Goal: Task Accomplishment & Management: Complete application form

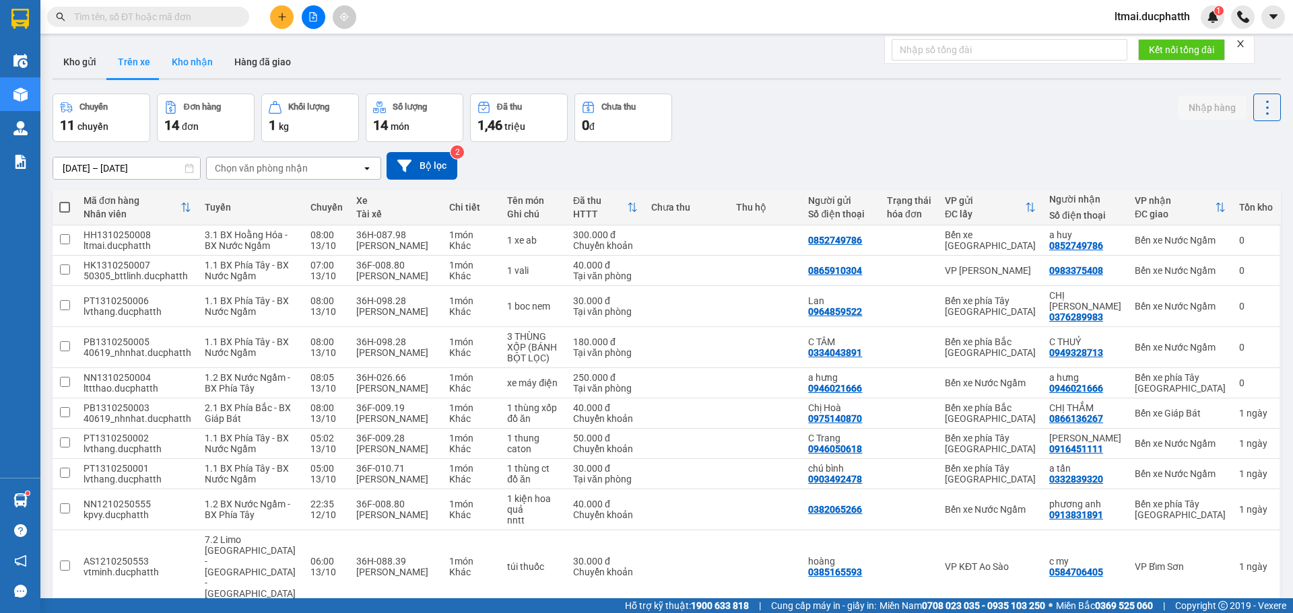
click at [204, 51] on button "Kho nhận" at bounding box center [192, 62] width 63 height 32
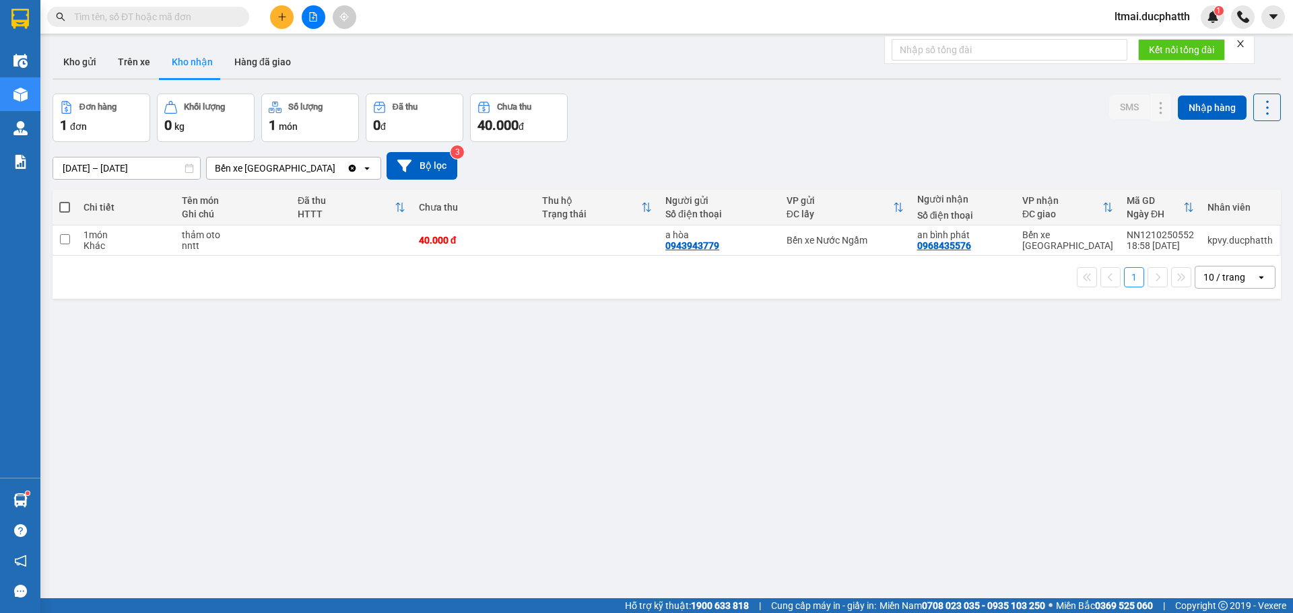
click at [209, 16] on input "text" at bounding box center [153, 16] width 159 height 15
paste input "HH1210250472"
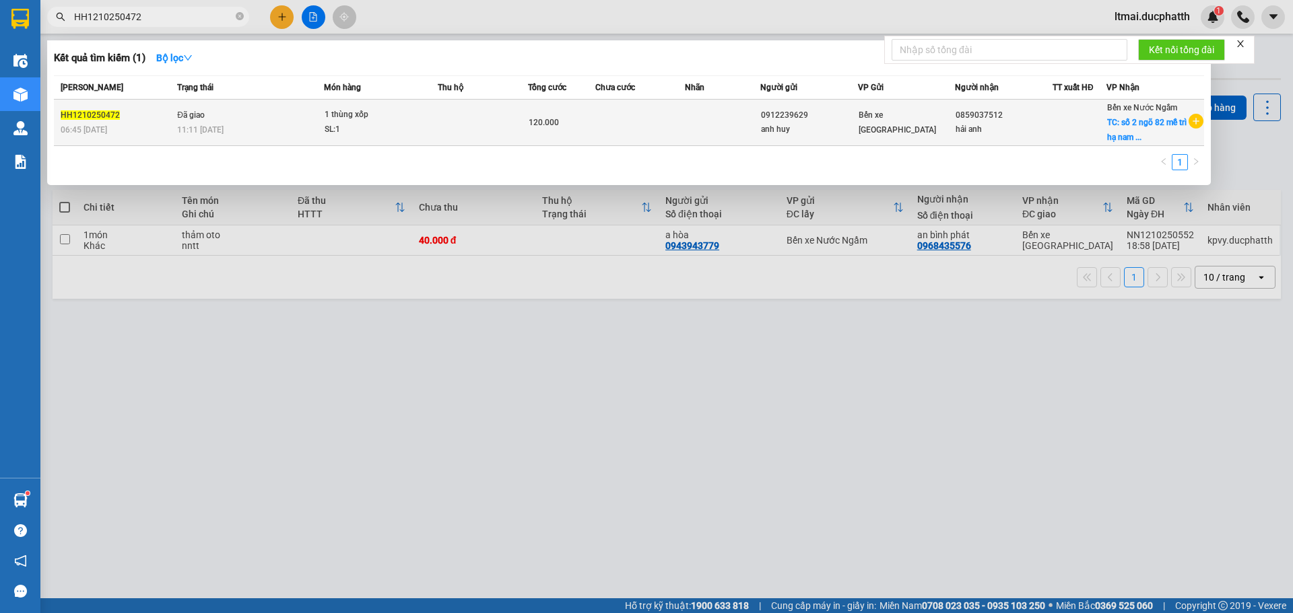
type input "HH1210250472"
click at [492, 116] on td at bounding box center [483, 123] width 90 height 46
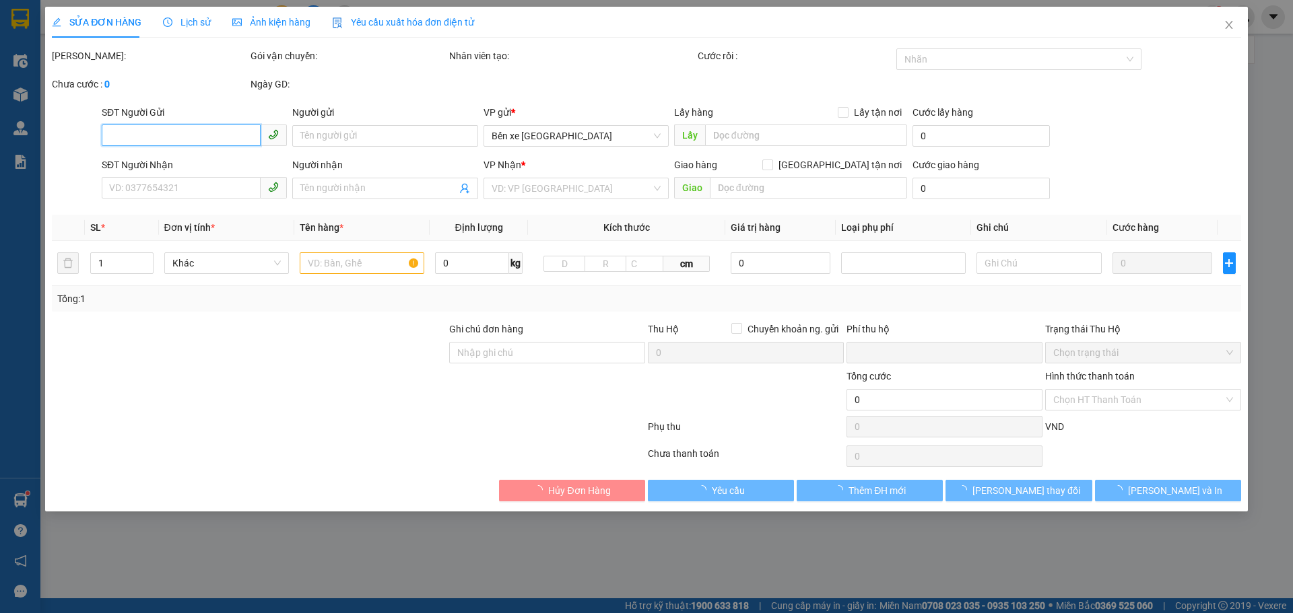
type input "0912239629"
type input "anh huy"
type input "0859037512"
type input "hải anh"
checkbox input "true"
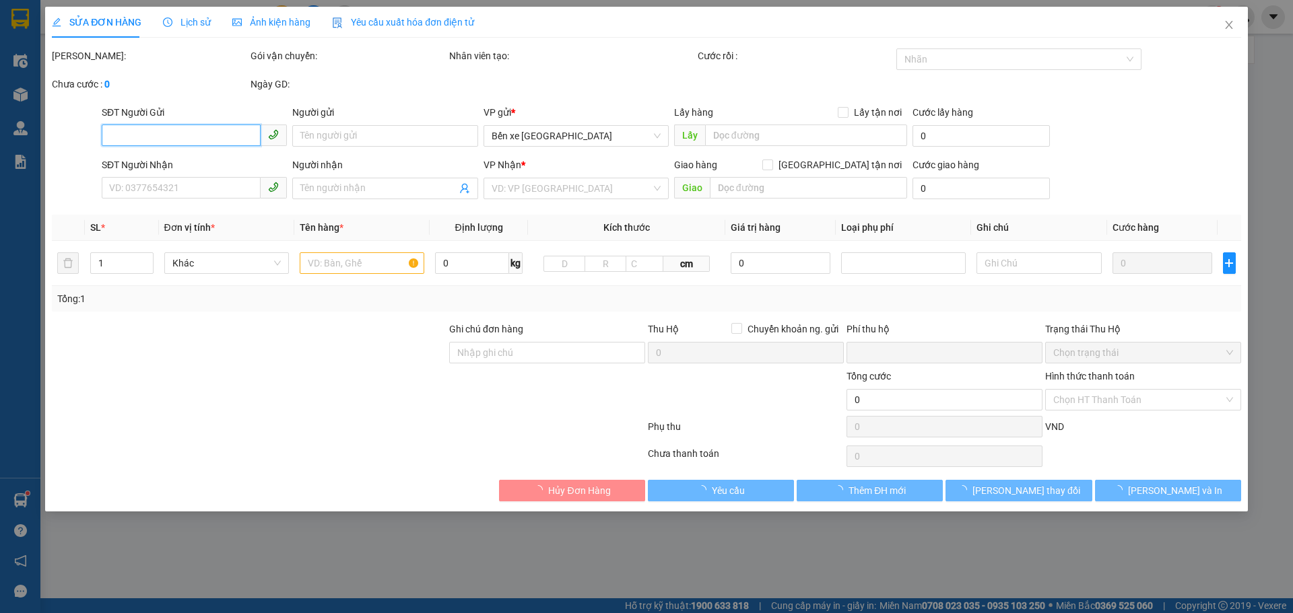
type input "số 2 ngõ 82 mễ trì hạ nam từ [GEOGRAPHIC_DATA]"
type input "80.000"
type input "0"
type input "120.000"
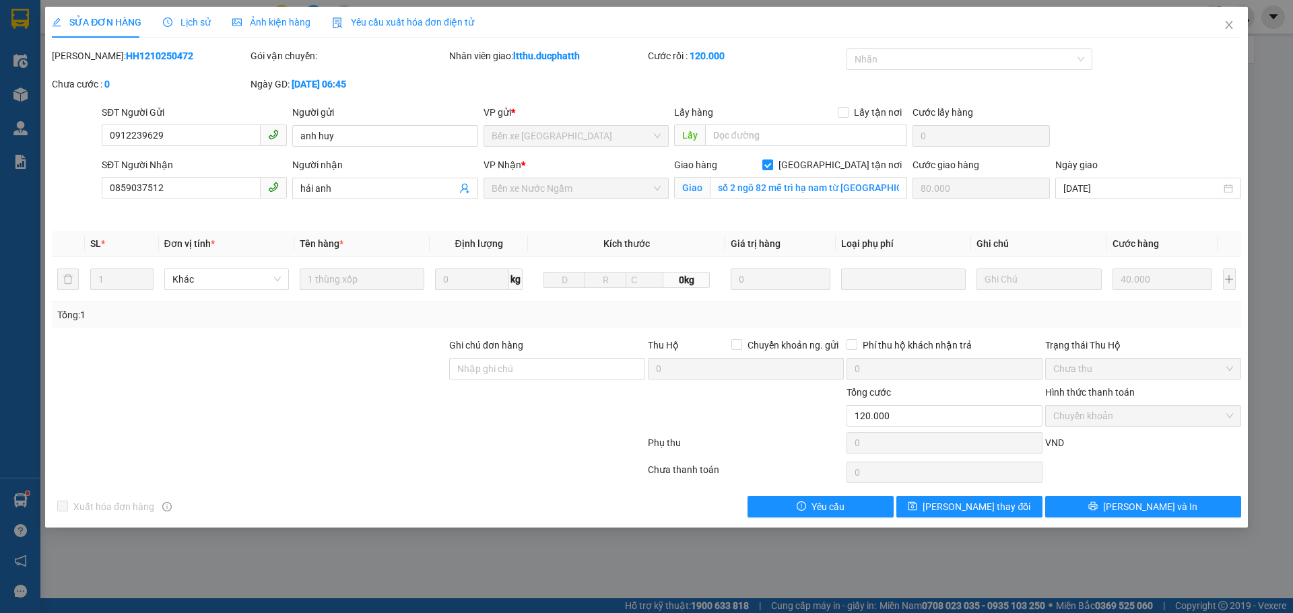
click at [180, 18] on span "Lịch sử" at bounding box center [187, 22] width 48 height 11
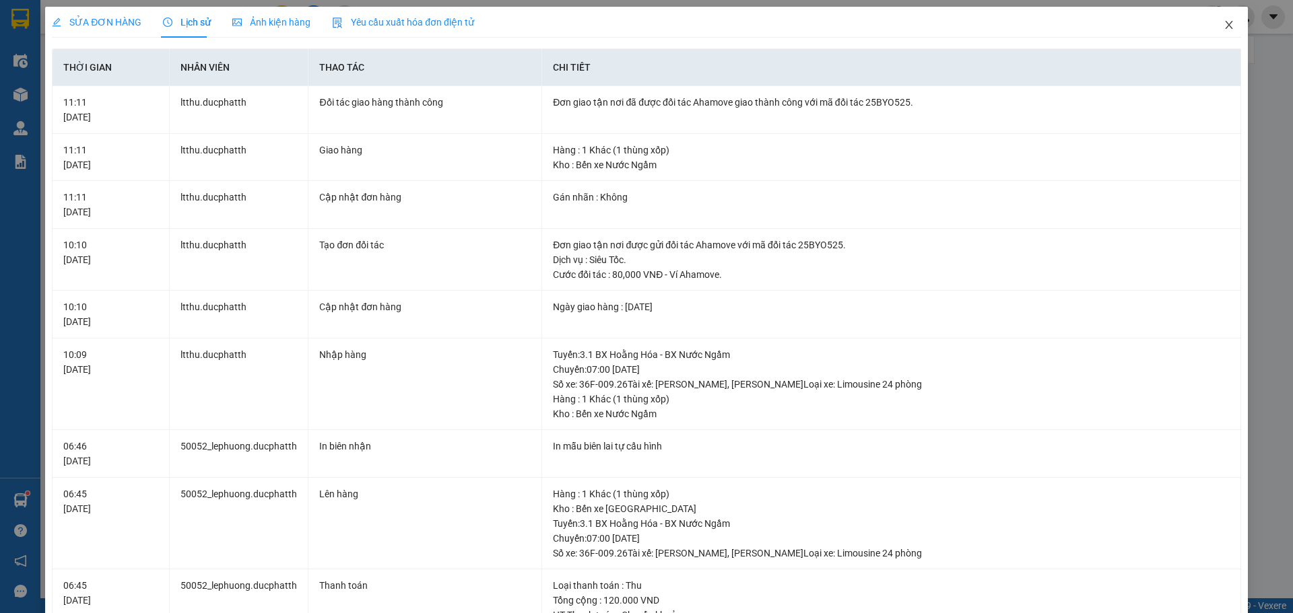
click at [1225, 26] on icon "close" at bounding box center [1228, 25] width 7 height 8
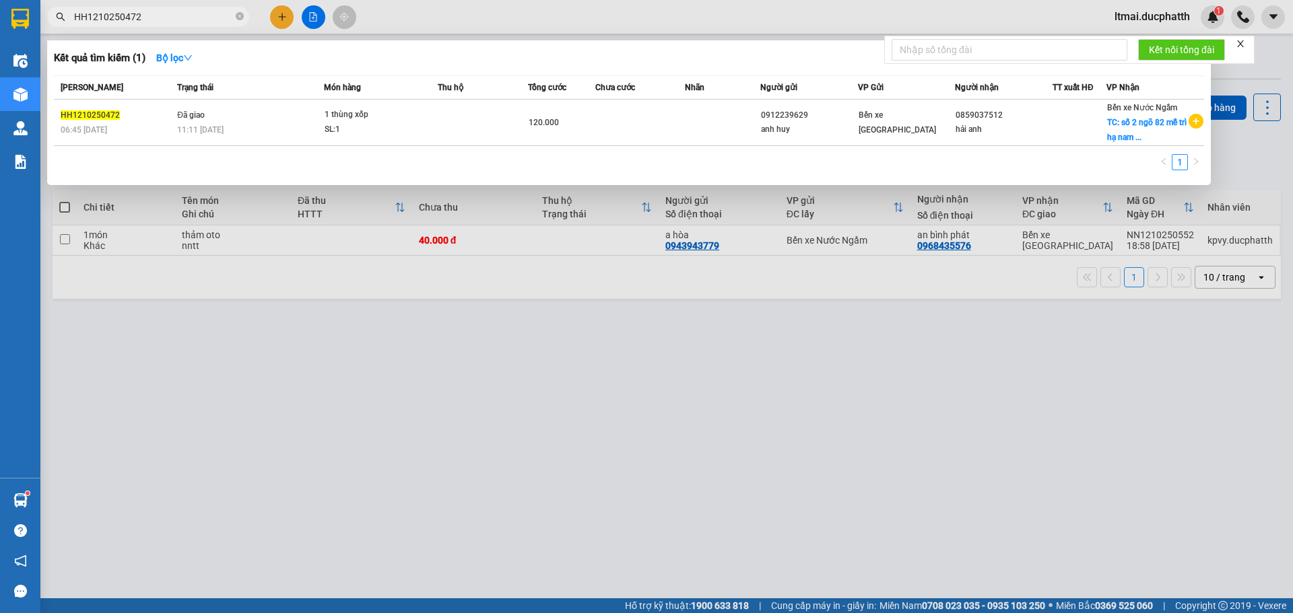
click at [185, 11] on input "HH1210250472" at bounding box center [153, 16] width 159 height 15
paste input "HH1210250519"
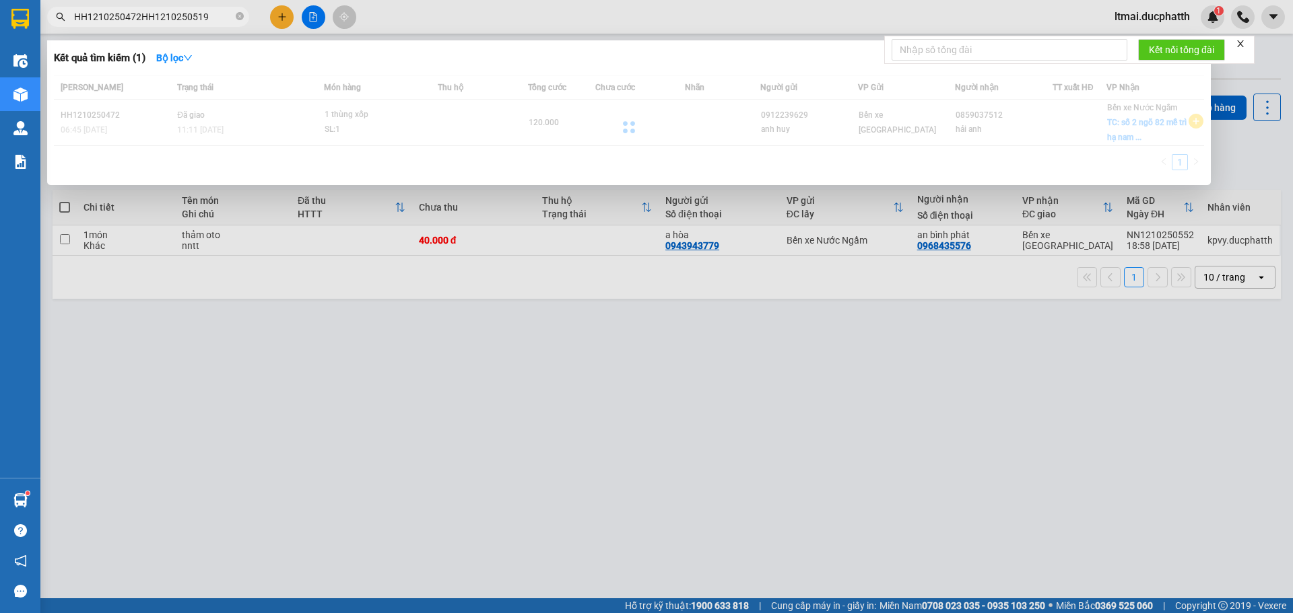
click at [191, 20] on input "HH1210250472HH1210250519" at bounding box center [153, 16] width 159 height 15
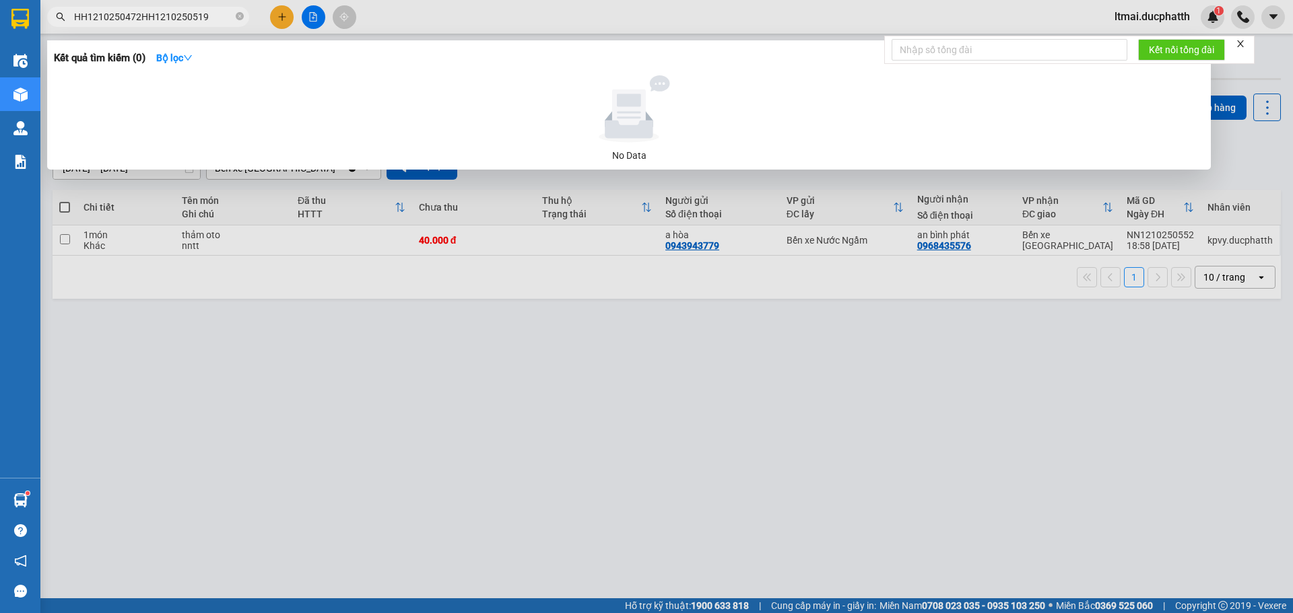
click at [191, 20] on input "HH1210250472HH1210250519" at bounding box center [153, 16] width 159 height 15
paste input "text"
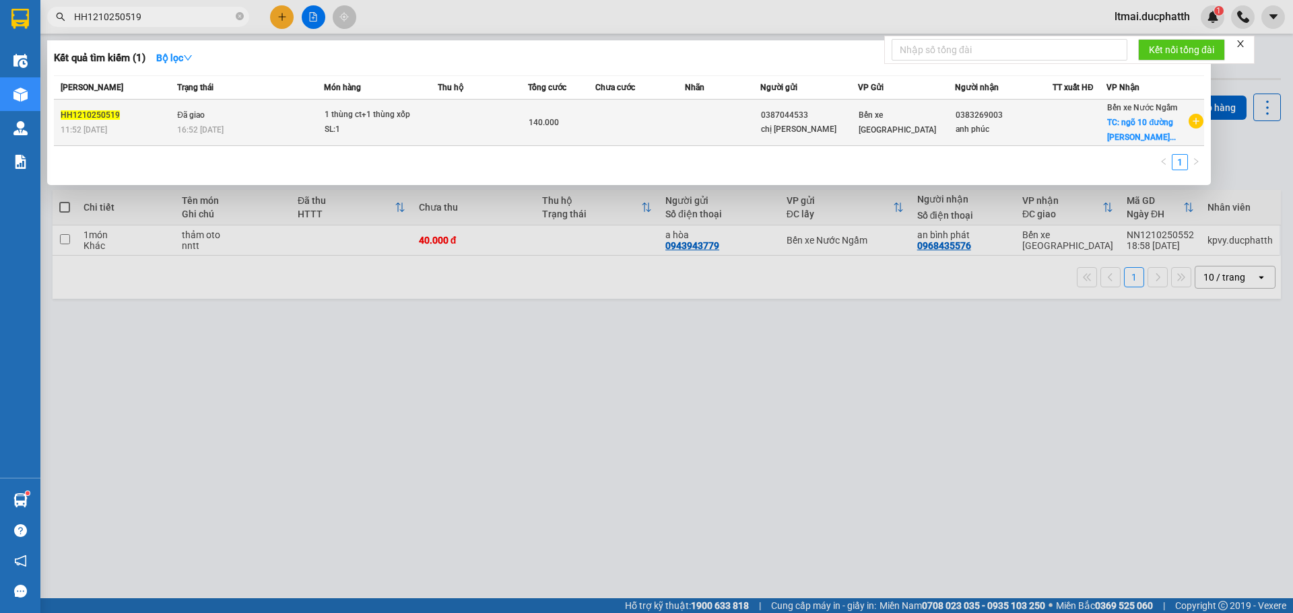
type input "HH1210250519"
click at [377, 131] on div "SL: 1" at bounding box center [375, 130] width 101 height 15
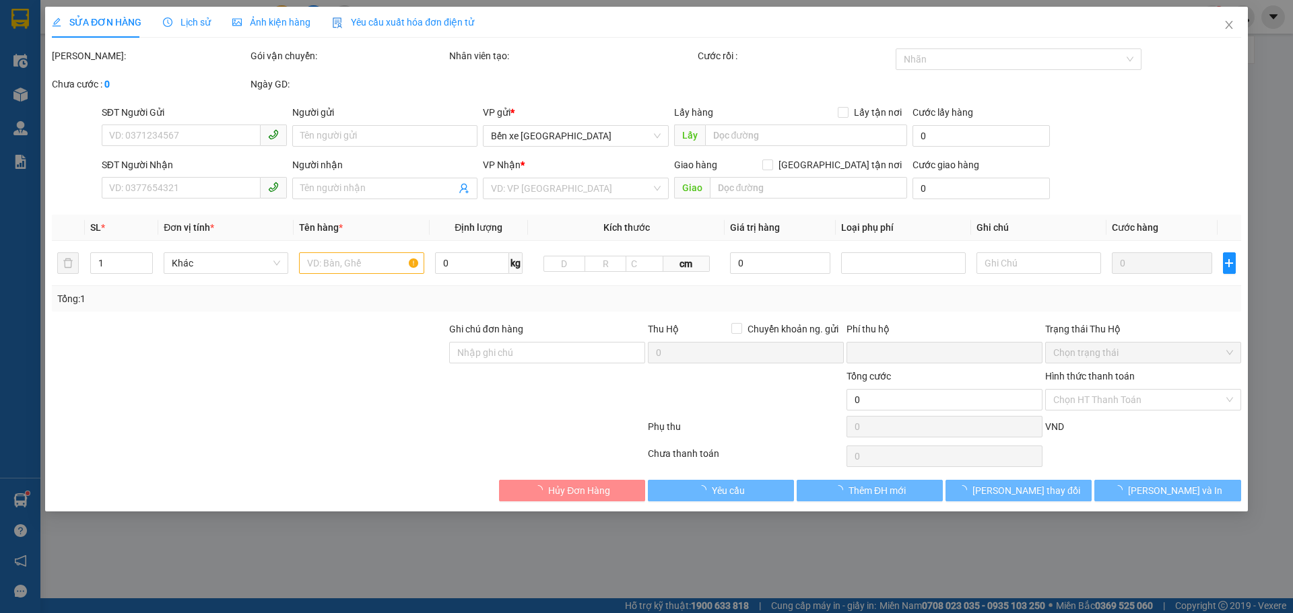
type input "0387044533"
type input "chị [PERSON_NAME]"
type input "0383269003"
type input "anh phúc"
checkbox input "true"
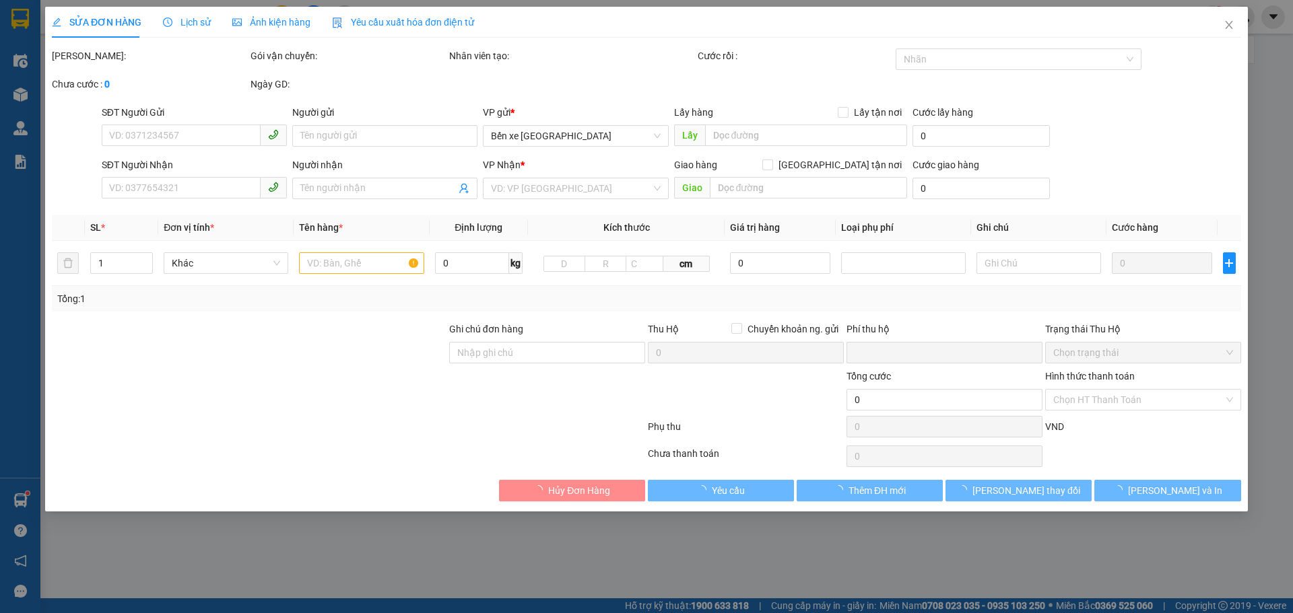
type input "ngõ 10 đường [PERSON_NAME][GEOGRAPHIC_DATA]"
type input "80.000"
type input "ck"
type input "0"
type input "140.000"
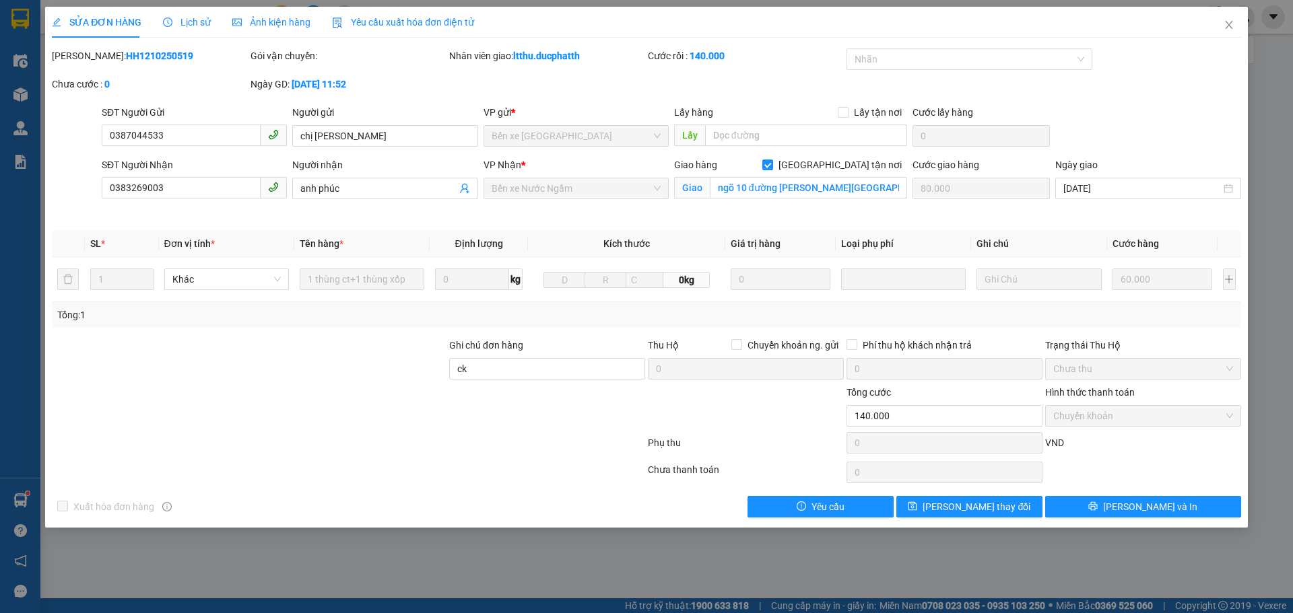
click at [172, 22] on span "Lịch sử" at bounding box center [187, 22] width 48 height 11
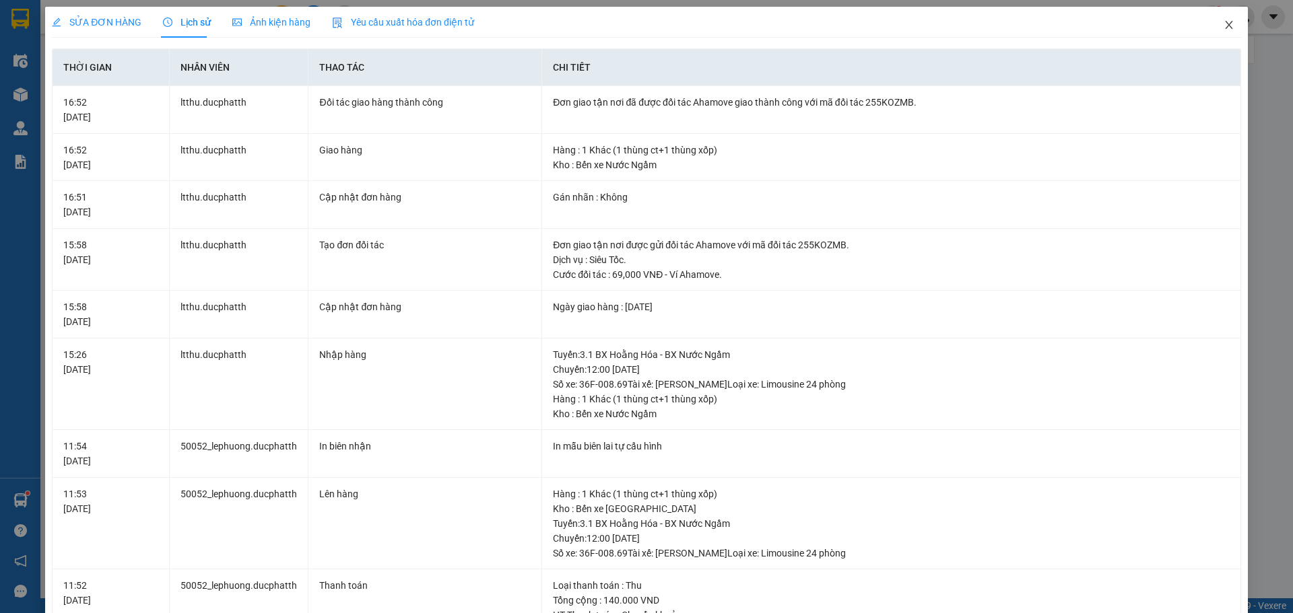
click at [1222, 19] on span "Close" at bounding box center [1229, 26] width 38 height 38
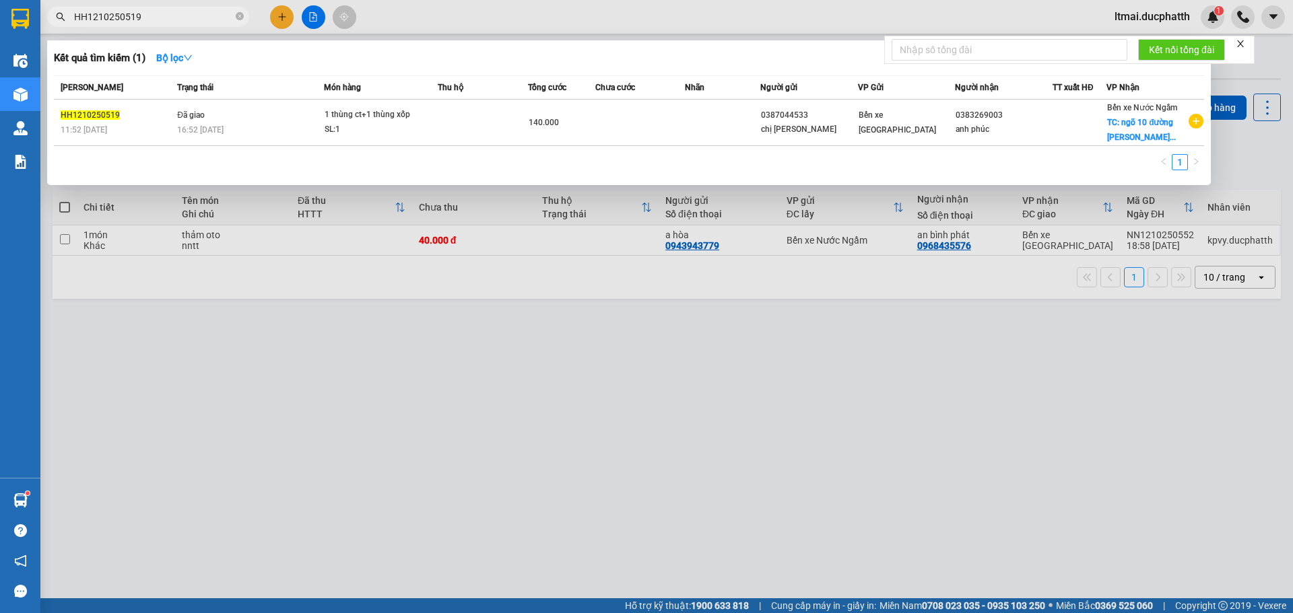
click at [156, 20] on input "HH1210250519" at bounding box center [153, 16] width 159 height 15
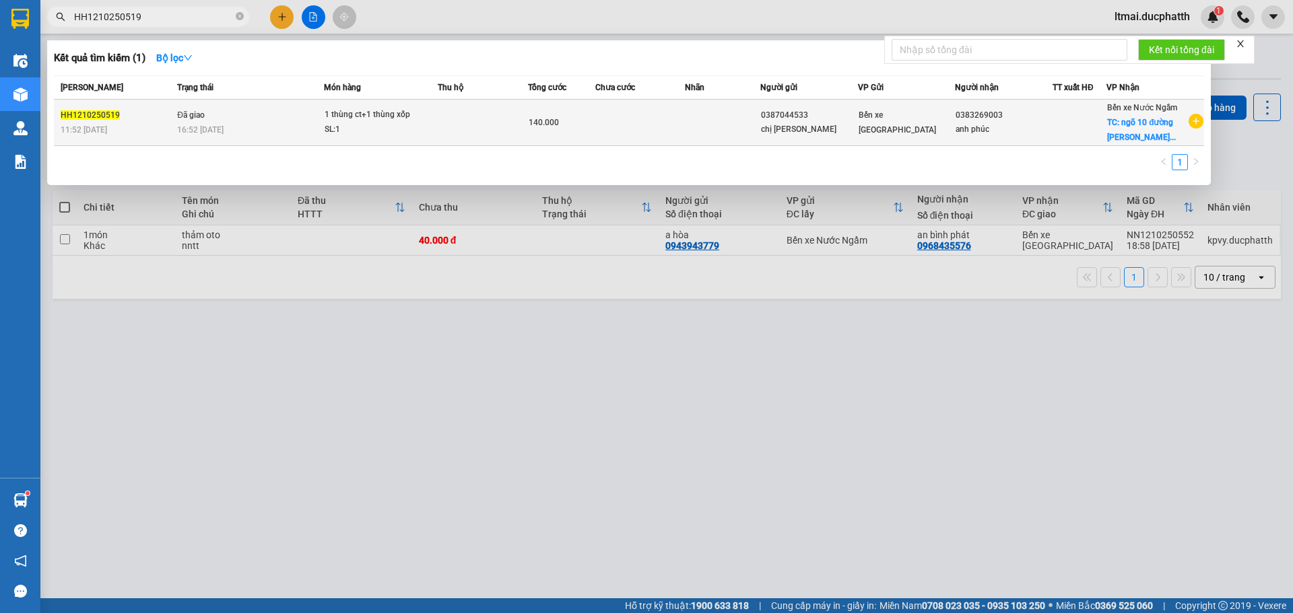
click at [448, 133] on td at bounding box center [483, 123] width 90 height 46
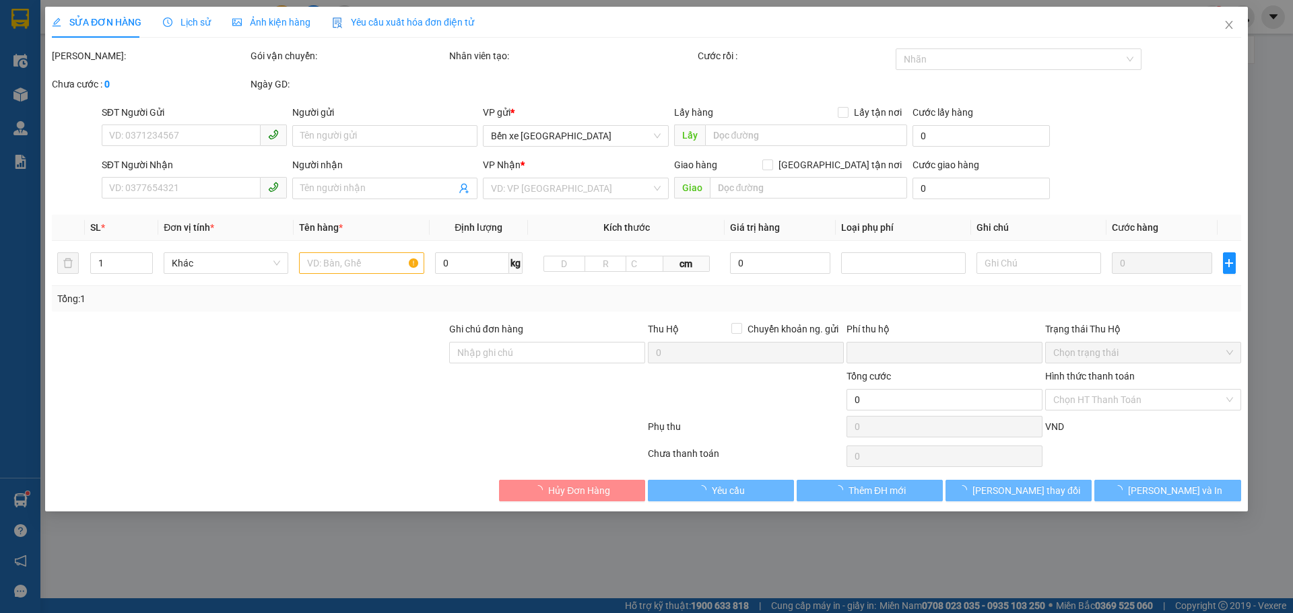
type input "0387044533"
type input "chị [PERSON_NAME]"
type input "0383269003"
type input "anh phúc"
checkbox input "true"
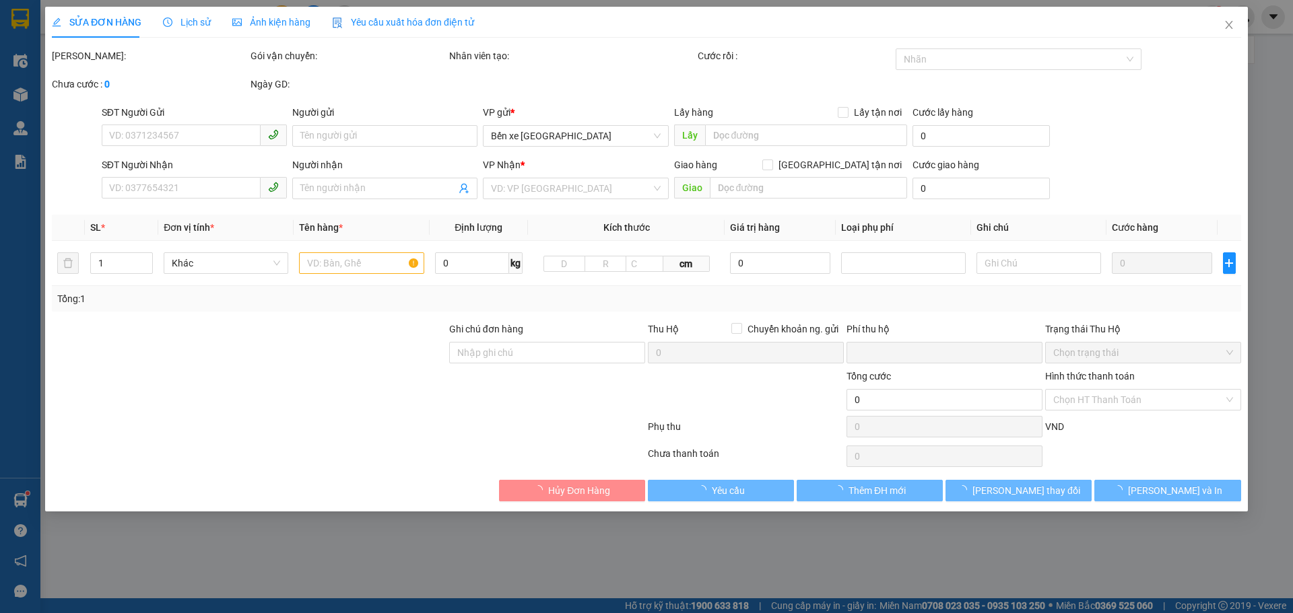
type input "ngõ 10 đường [PERSON_NAME][GEOGRAPHIC_DATA]"
type input "80.000"
type input "ck"
type input "0"
type input "140.000"
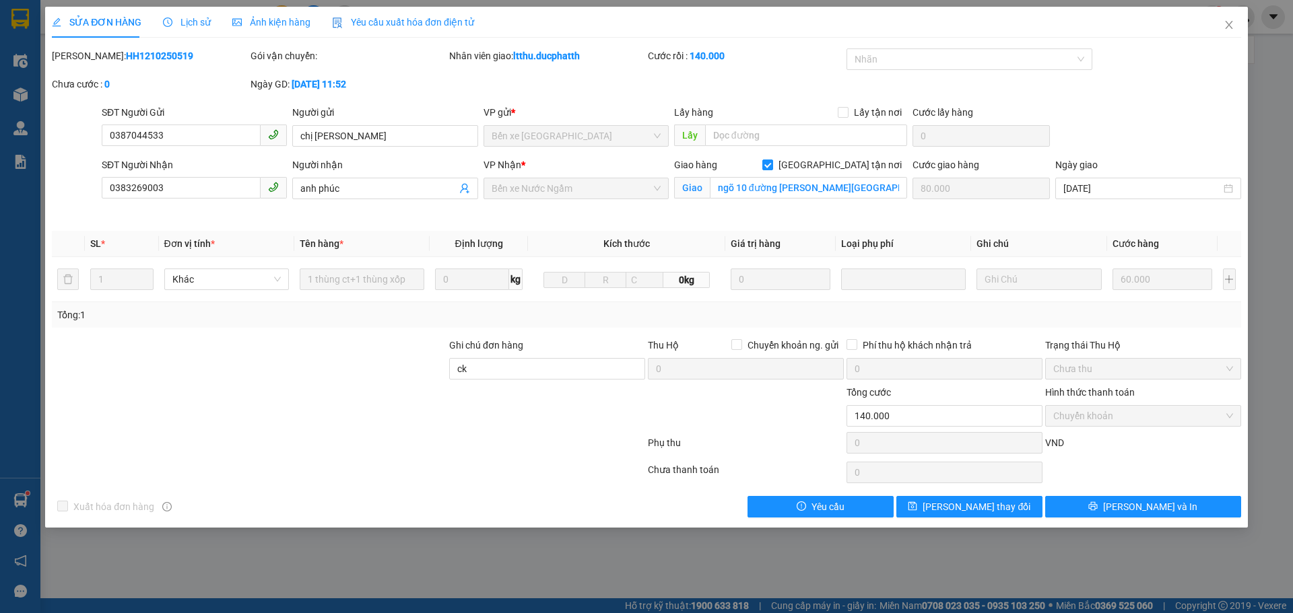
click at [195, 17] on span "Lịch sử" at bounding box center [187, 22] width 48 height 11
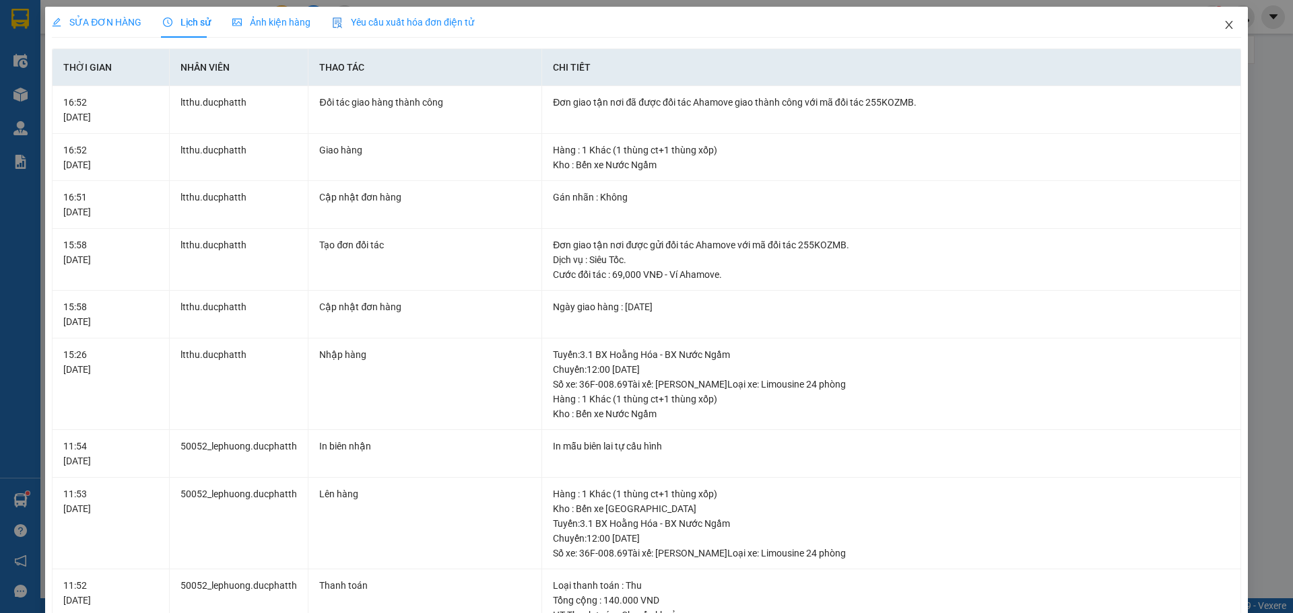
click at [1223, 22] on icon "close" at bounding box center [1228, 25] width 11 height 11
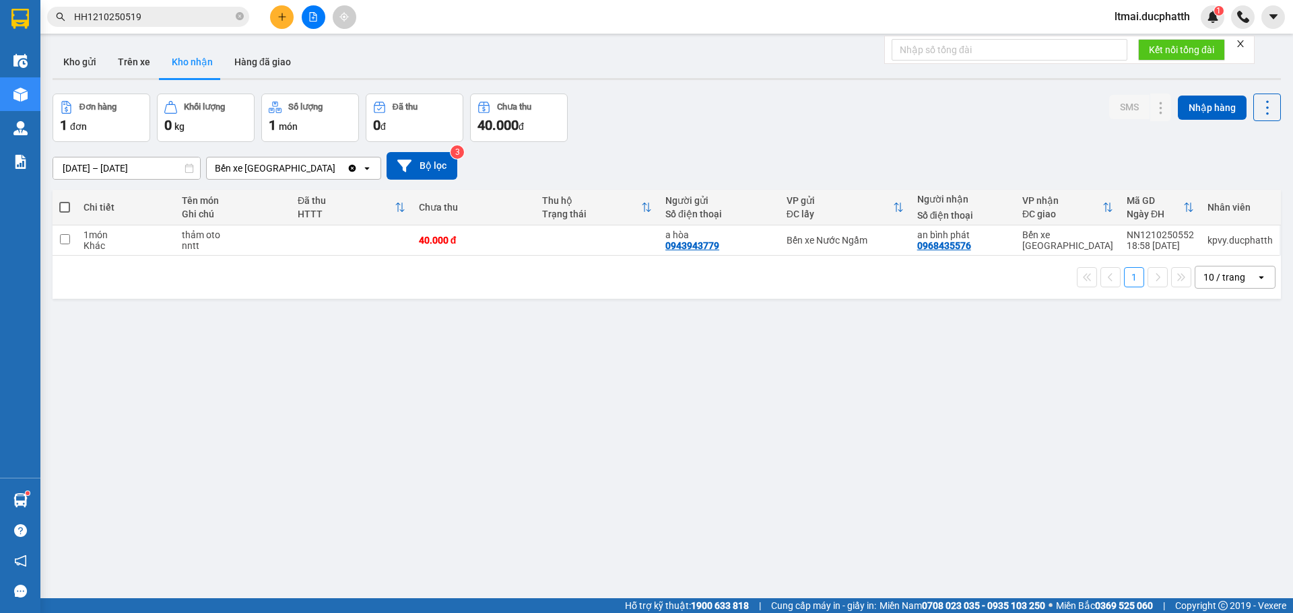
click at [168, 6] on div "Kết quả tìm kiếm ( 1 ) Bộ lọc Mã ĐH Trạng thái Món hàng Thu hộ Tổng cước Chưa c…" at bounding box center [131, 17] width 263 height 24
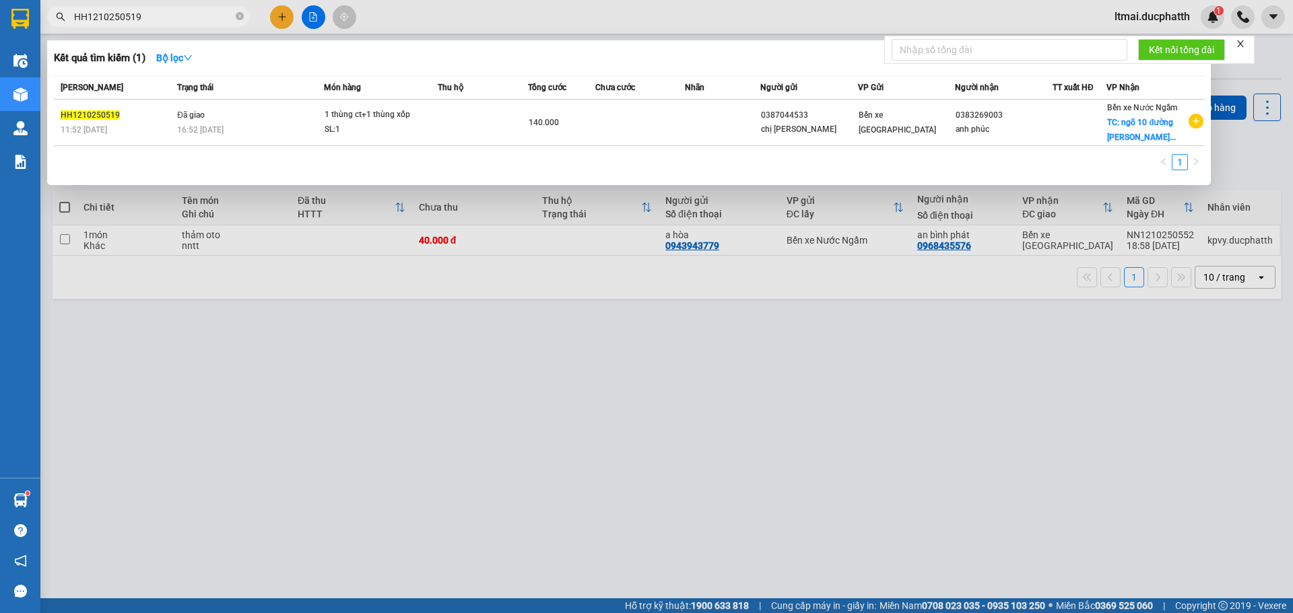
click at [167, 11] on input "HH1210250519" at bounding box center [153, 16] width 159 height 15
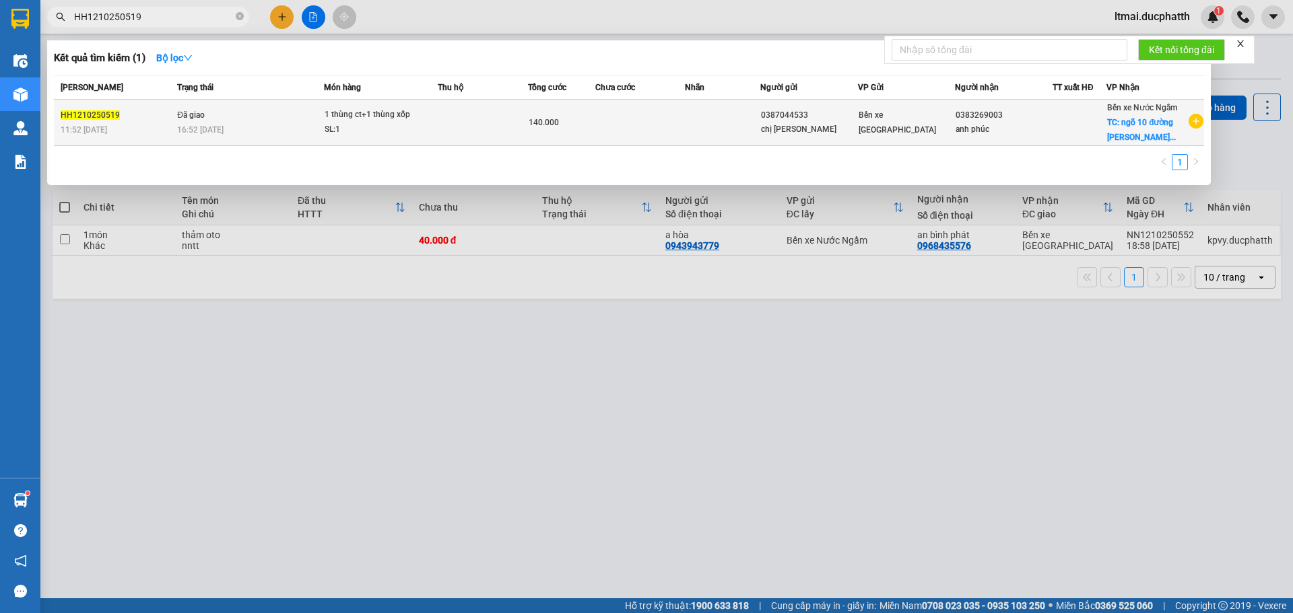
click at [296, 121] on td "Đã giao 16:52 [DATE]" at bounding box center [249, 123] width 150 height 46
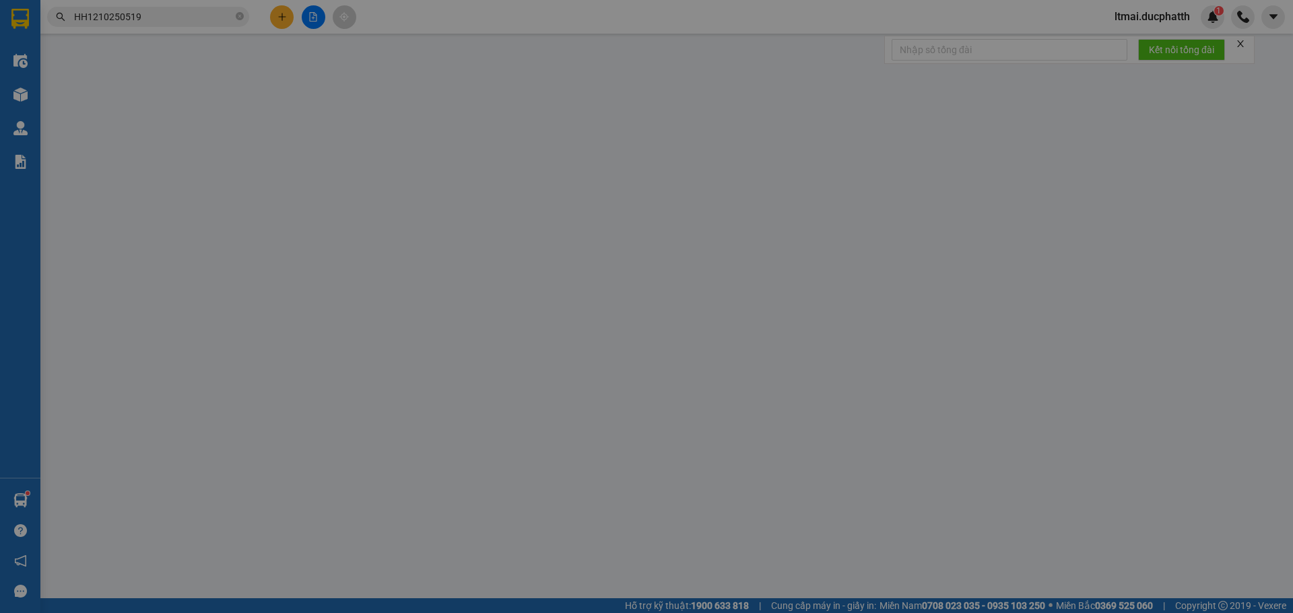
type input "0387044533"
type input "chị [PERSON_NAME]"
type input "0383269003"
type input "anh phúc"
checkbox input "true"
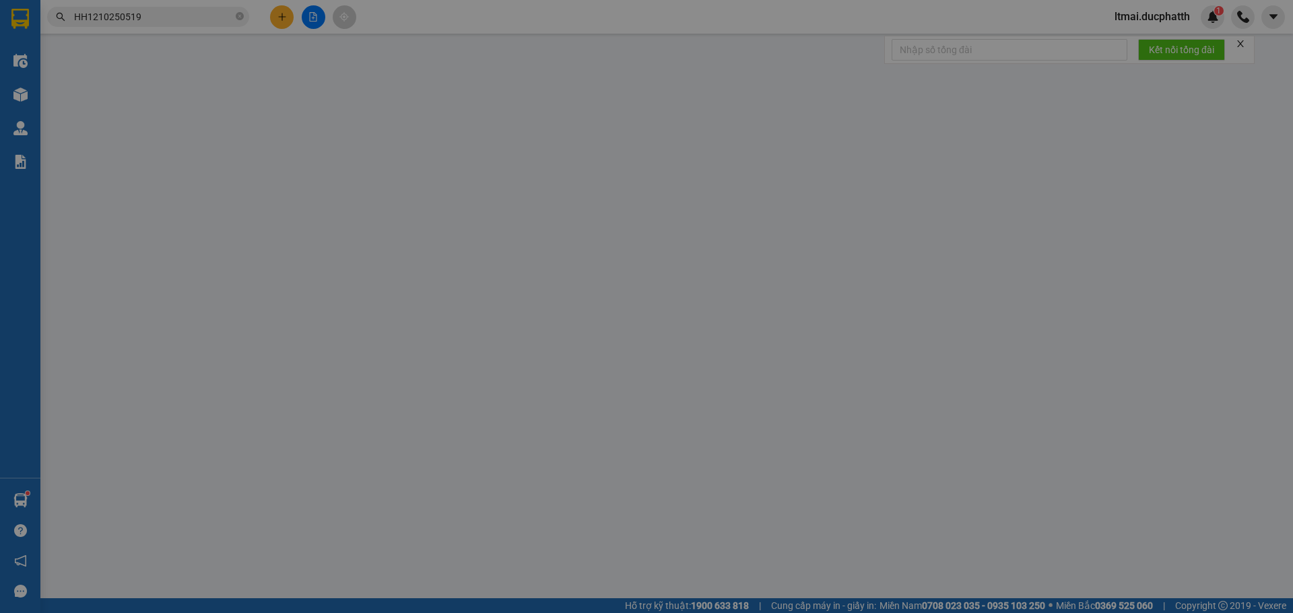
type input "ngõ 10 đường [PERSON_NAME][GEOGRAPHIC_DATA]"
type input "80.000"
type input "ck"
type input "0"
type input "140.000"
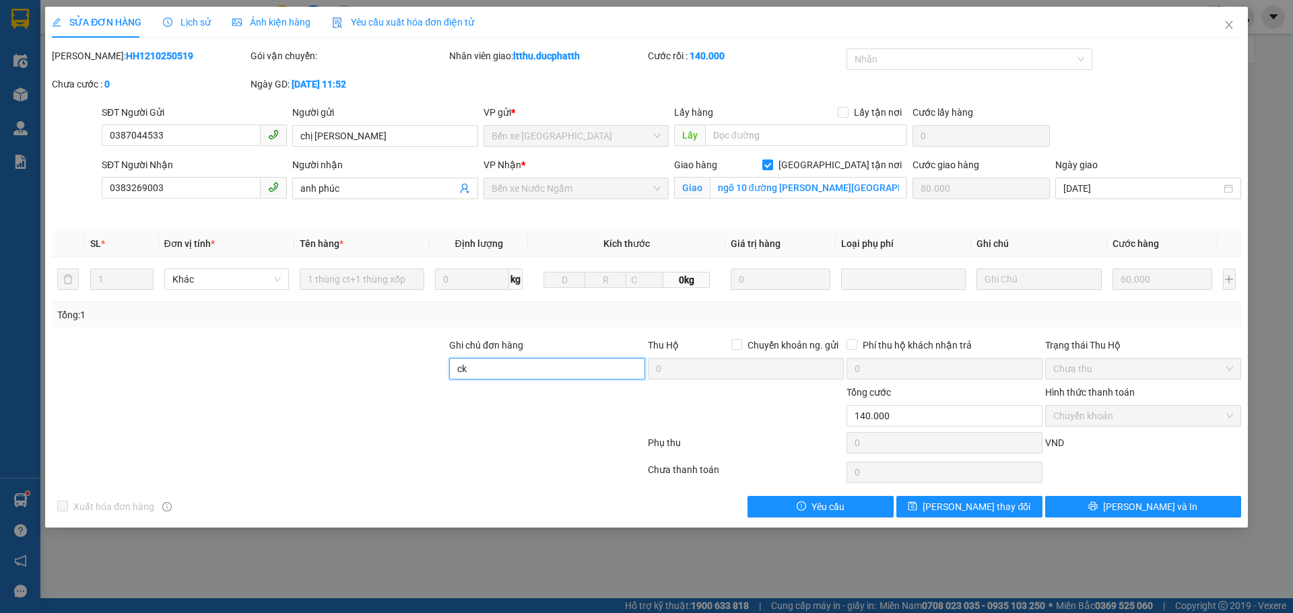
click at [496, 368] on input "ck" at bounding box center [547, 369] width 196 height 22
type input "ck 11h53=12/10 thanh toan cuoc vtb"
click at [1005, 511] on button "[PERSON_NAME] thay đổi" at bounding box center [969, 507] width 146 height 22
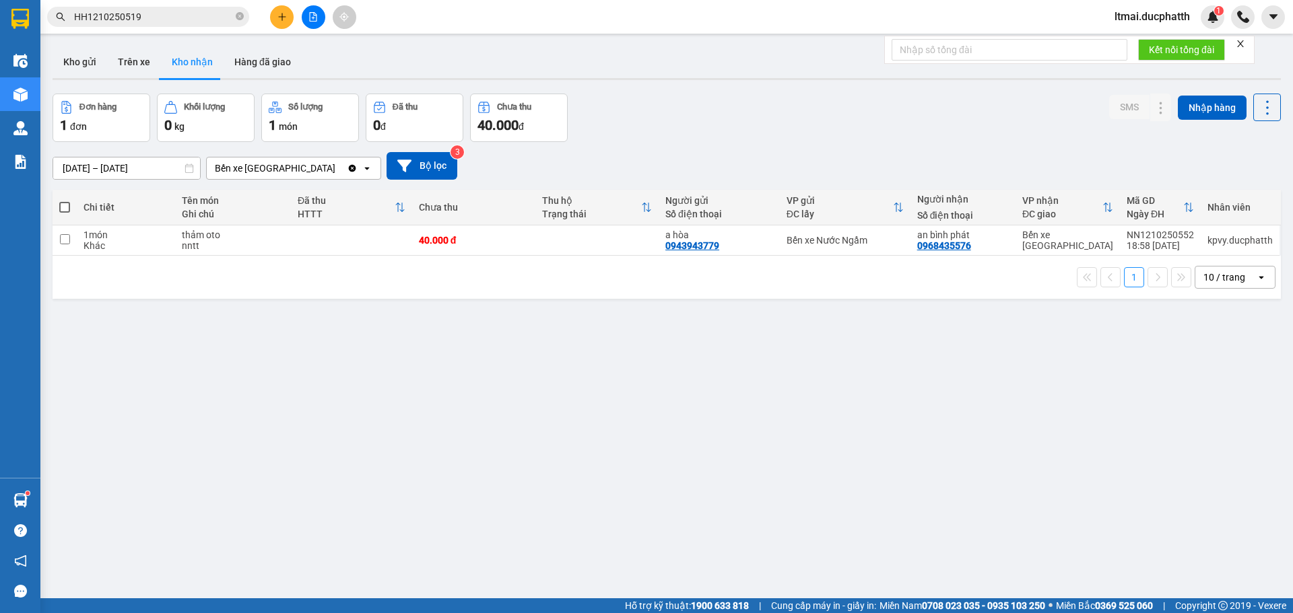
click at [186, 16] on input "HH1210250519" at bounding box center [153, 16] width 159 height 15
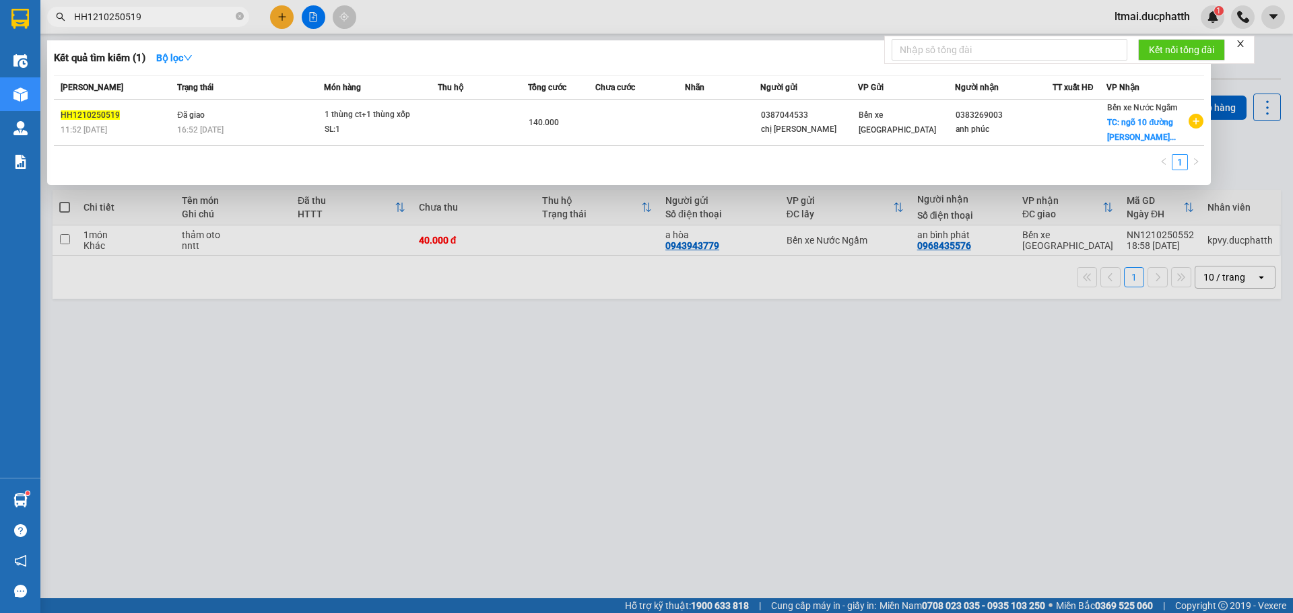
click at [186, 16] on input "HH1210250519" at bounding box center [153, 16] width 159 height 15
paste input "472"
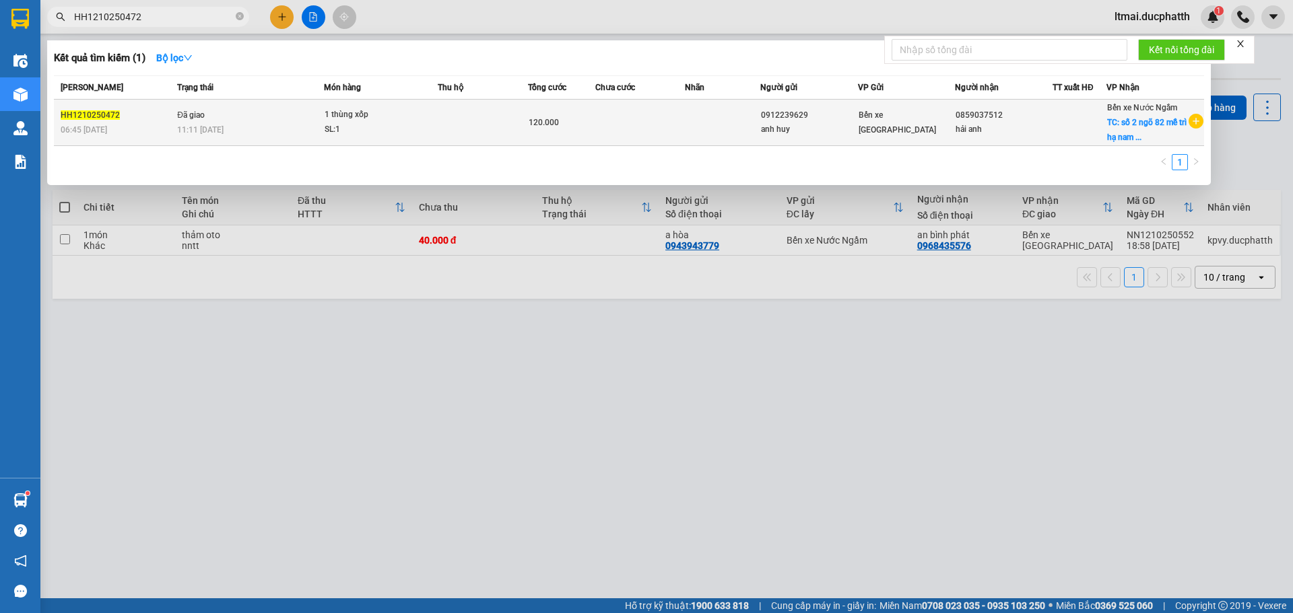
type input "HH1210250472"
click at [364, 124] on div "SL: 1" at bounding box center [375, 130] width 101 height 15
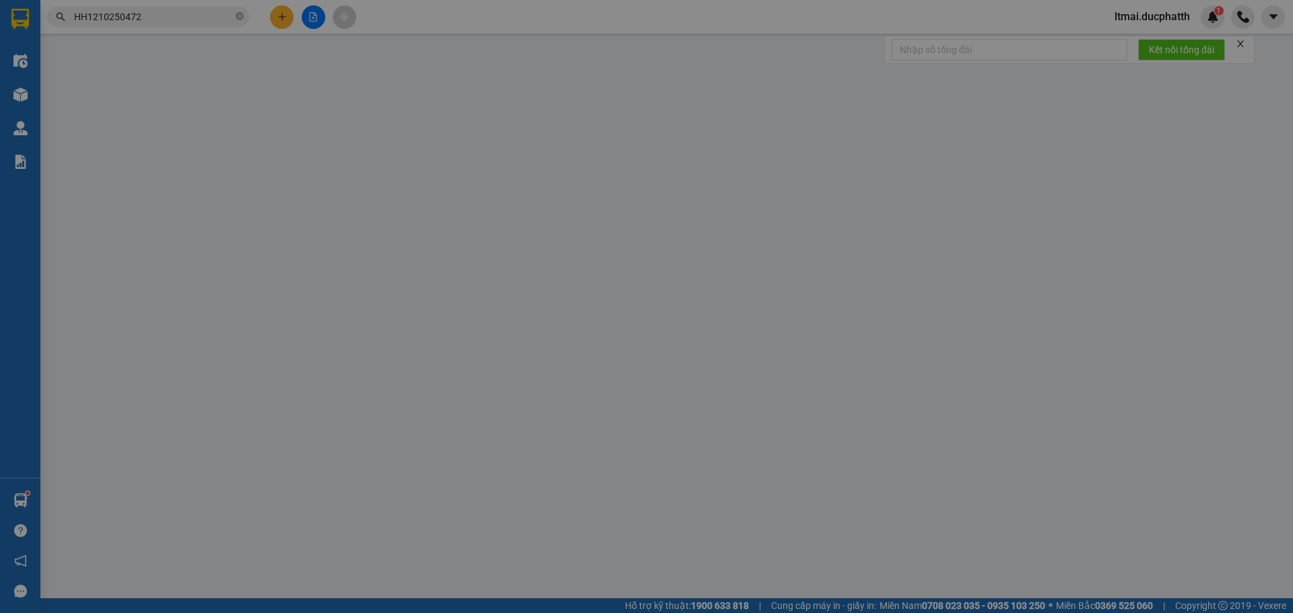
type input "0912239629"
type input "anh huy"
type input "0859037512"
type input "hải anh"
checkbox input "true"
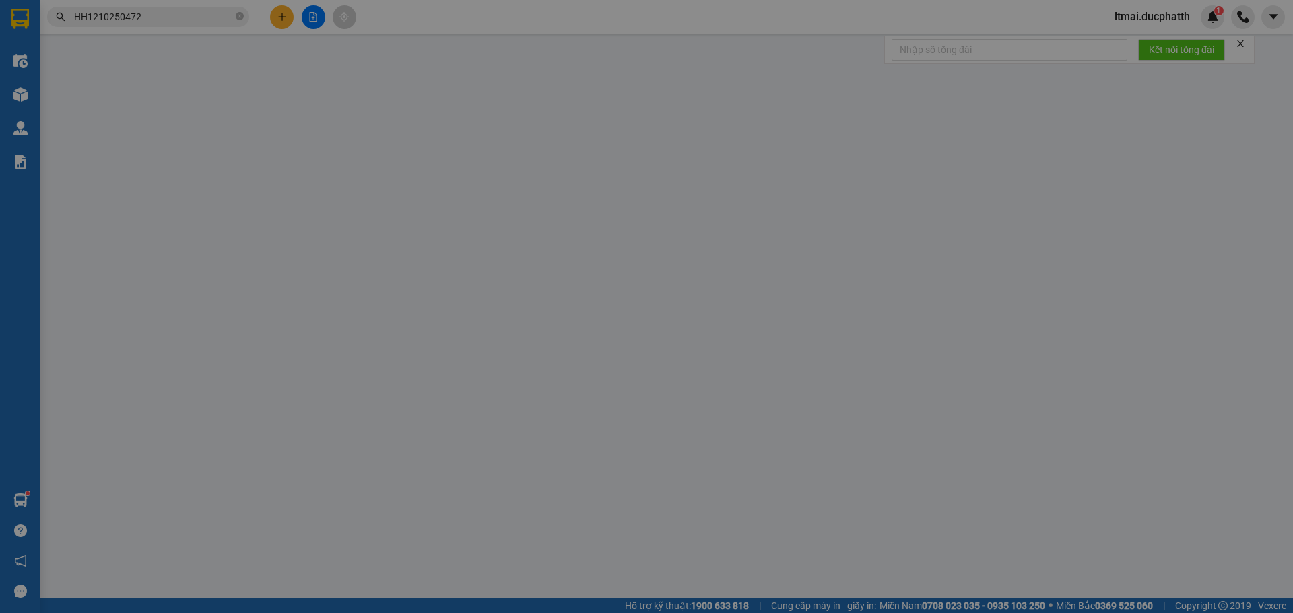
type input "số 2 ngõ 82 mễ trì hạ nam từ [GEOGRAPHIC_DATA]"
type input "80.000"
type input "0"
type input "120.000"
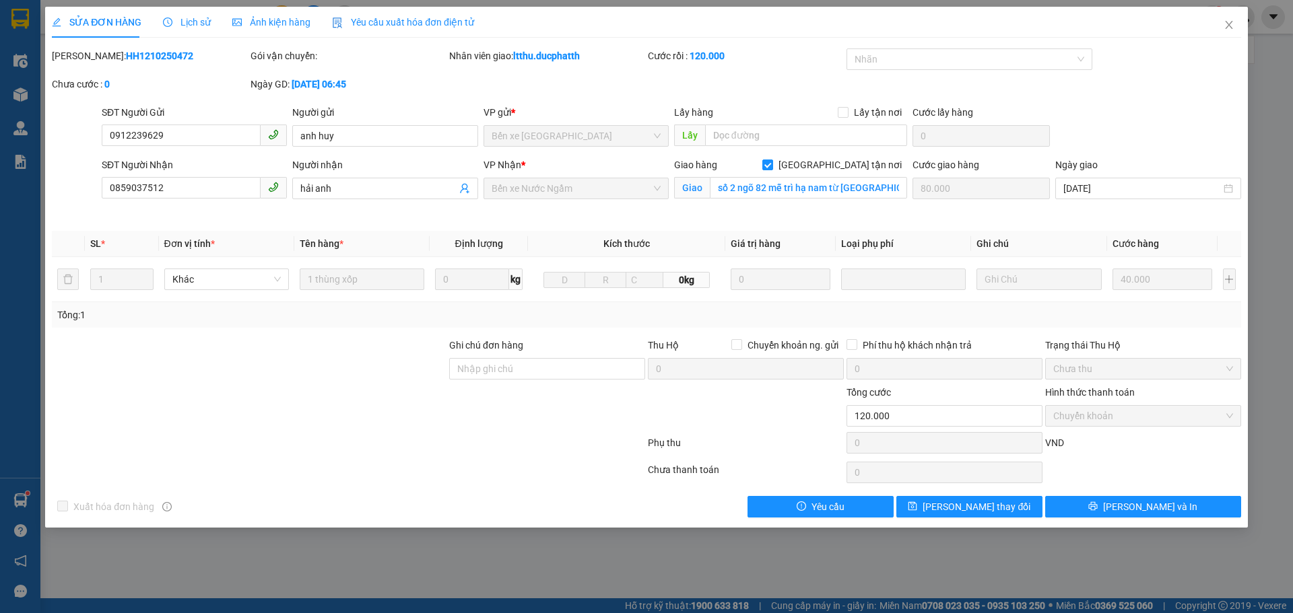
click at [198, 22] on span "Lịch sử" at bounding box center [187, 22] width 48 height 11
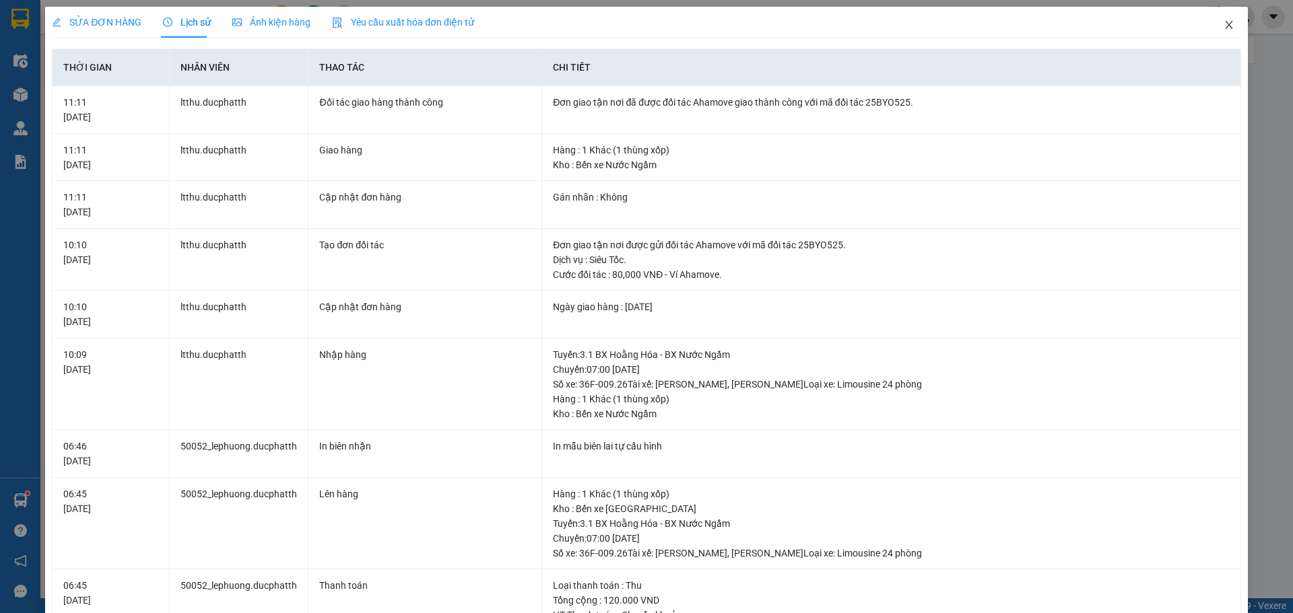
click at [1225, 25] on icon "close" at bounding box center [1228, 25] width 7 height 8
